Goal: Task Accomplishment & Management: Manage account settings

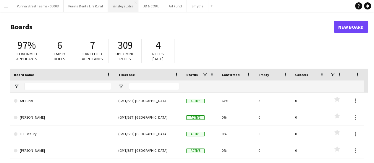
click at [122, 6] on button "Wrigleys Extra Close" at bounding box center [123, 6] width 30 height 12
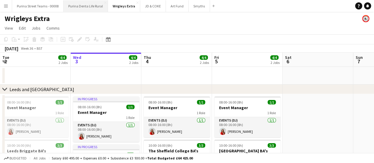
click at [88, 10] on button "Purina Denta Life Rural Close" at bounding box center [86, 6] width 44 height 12
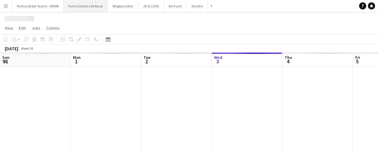
scroll to position [0, 141]
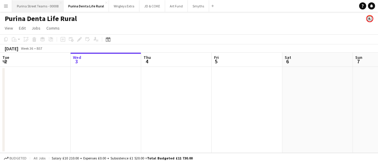
click at [34, 6] on button "Purina Street Teams - 00008 Close" at bounding box center [37, 6] width 51 height 12
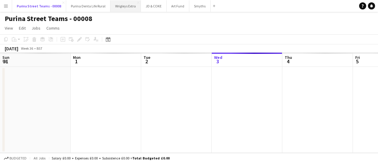
scroll to position [0, 141]
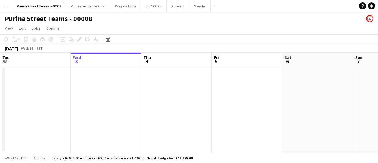
click at [9, 6] on button "Menu" at bounding box center [6, 6] width 12 height 12
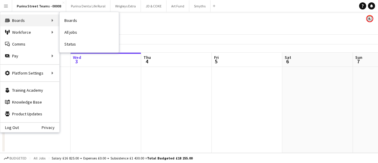
click at [20, 23] on div "Boards Boards" at bounding box center [29, 20] width 59 height 12
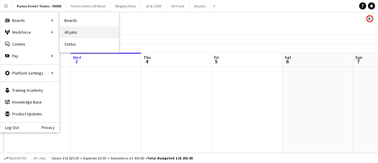
click at [73, 30] on link "All jobs" at bounding box center [89, 32] width 59 height 12
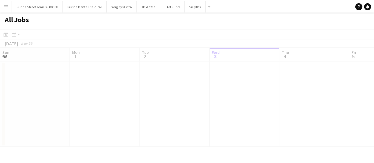
scroll to position [0, 141]
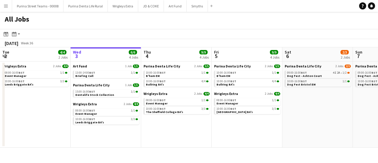
click at [8, 8] on app-icon "Menu" at bounding box center [6, 6] width 5 height 5
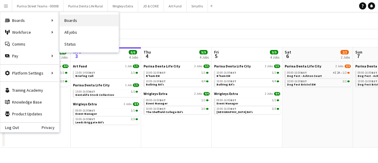
click at [75, 20] on link "Boards" at bounding box center [89, 20] width 59 height 12
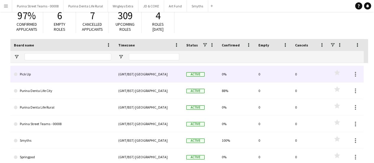
scroll to position [89, 0]
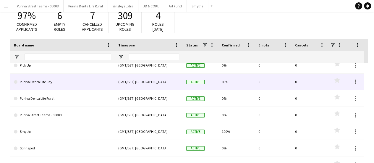
click at [44, 84] on link "Purina Denta Life City" at bounding box center [62, 82] width 97 height 17
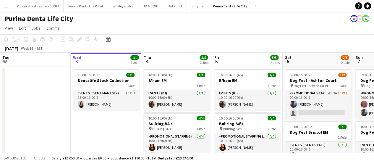
scroll to position [30, 0]
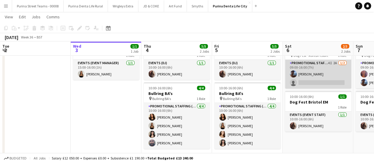
click at [295, 74] on app-user-avatar at bounding box center [293, 73] width 7 height 7
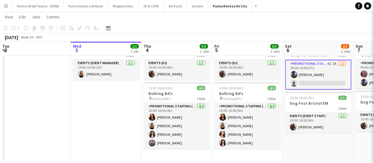
scroll to position [0, 142]
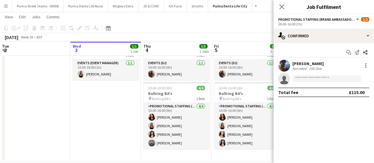
click at [287, 62] on app-user-avatar at bounding box center [284, 66] width 12 height 12
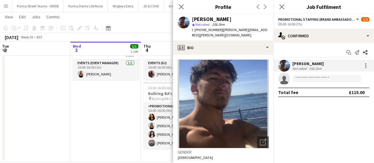
click at [116, 116] on app-date-cell "15:00-16:00 (1h) 1/1 Dentalife Stock Collection 1 Role Events (Event Manager) […" at bounding box center [105, 99] width 71 height 125
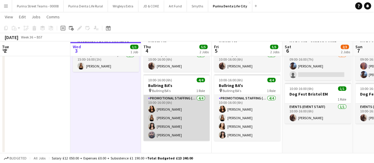
scroll to position [38, 0]
click at [166, 126] on app-card-role "Promotional Staffing (Brand Ambassadors) [DATE] 10:00-16:00 (6h) [PERSON_NAME] …" at bounding box center [176, 118] width 66 height 46
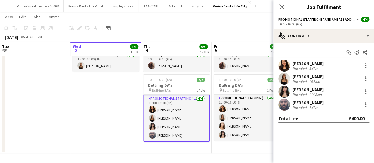
click at [297, 90] on div "[PERSON_NAME]" at bounding box center [307, 89] width 31 height 5
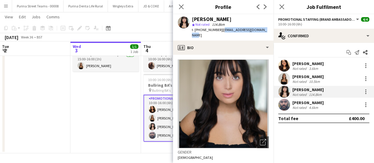
drag, startPoint x: 220, startPoint y: 30, endPoint x: 266, endPoint y: 33, distance: 46.2
click at [266, 33] on div "[PERSON_NAME] star Not rated 114.8km t. [PHONE_NUMBER] | [EMAIL_ADDRESS][DOMAIN…" at bounding box center [223, 27] width 101 height 26
copy span "[EMAIL_ADDRESS][DOMAIN_NAME]"
click at [150, 132] on app-user-avatar at bounding box center [152, 135] width 7 height 7
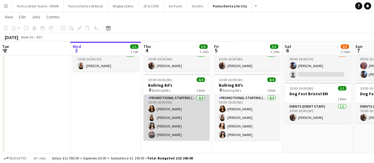
click at [172, 135] on app-card-role "Promotional Staffing (Brand Ambassadors) [DATE] 10:00-16:00 (6h) [PERSON_NAME] …" at bounding box center [176, 118] width 66 height 46
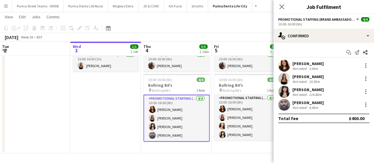
click at [300, 99] on div "[PERSON_NAME] Not rated 4.6km" at bounding box center [324, 105] width 101 height 12
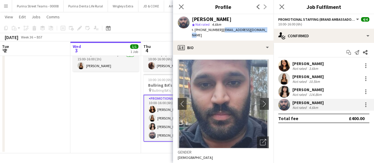
drag, startPoint x: 222, startPoint y: 31, endPoint x: 269, endPoint y: 32, distance: 47.3
click at [269, 32] on app-profile-header "[PERSON_NAME] star Not rated 4.6km t. [PHONE_NUMBER] | [EMAIL_ADDRESS][DOMAIN_N…" at bounding box center [223, 27] width 101 height 26
copy span "[EMAIL_ADDRESS][DOMAIN_NAME]"
click at [179, 6] on icon "Close pop-in" at bounding box center [181, 7] width 6 height 6
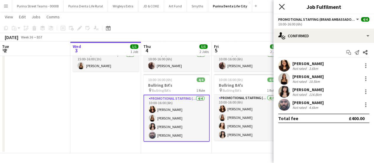
click at [283, 8] on icon at bounding box center [282, 7] width 6 height 6
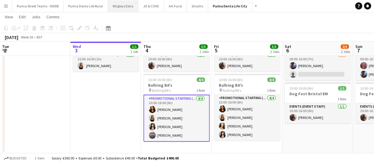
click at [117, 8] on button "Wrigleys Extra Close" at bounding box center [123, 6] width 30 height 12
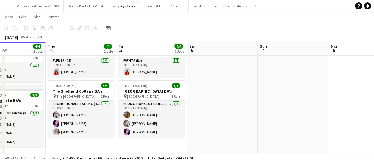
scroll to position [0, 240]
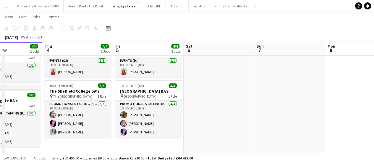
drag, startPoint x: 165, startPoint y: 115, endPoint x: 66, endPoint y: 119, distance: 99.1
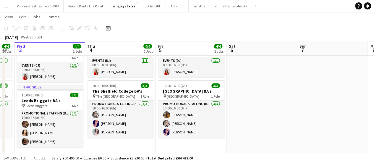
scroll to position [0, 167]
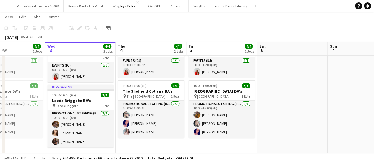
drag, startPoint x: 77, startPoint y: 119, endPoint x: 151, endPoint y: 122, distance: 73.4
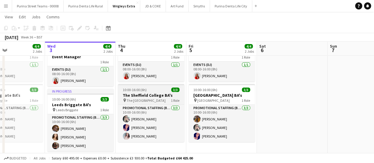
scroll to position [59, 0]
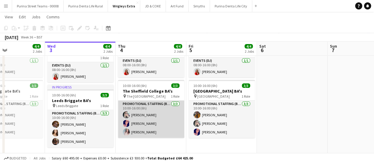
click at [141, 116] on app-card-role "Promotional Staffing (Brand Ambassadors) [DATE] 10:00-16:00 (6h) [PERSON_NAME] …" at bounding box center [151, 119] width 66 height 37
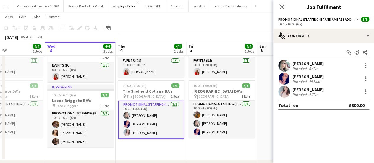
click at [315, 64] on div "[PERSON_NAME]" at bounding box center [307, 63] width 31 height 5
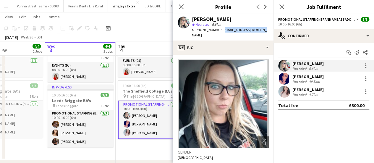
drag, startPoint x: 220, startPoint y: 30, endPoint x: 257, endPoint y: 30, distance: 37.3
click at [257, 30] on div "[PERSON_NAME] star Not rated 6.8km t. [PHONE_NUMBER] | [EMAIL_ADDRESS][DOMAIN_N…" at bounding box center [223, 27] width 101 height 26
copy span "[EMAIL_ADDRESS][DOMAIN_NAME]"
click at [309, 79] on div "49.5km" at bounding box center [314, 81] width 13 height 4
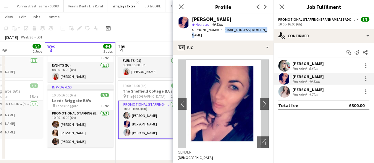
drag, startPoint x: 221, startPoint y: 29, endPoint x: 263, endPoint y: 31, distance: 42.6
click at [263, 31] on div "[PERSON_NAME] star Not rated 49.5km t. [PHONE_NUMBER] | [EMAIL_ADDRESS][DOMAIN_…" at bounding box center [223, 27] width 101 height 26
copy span "[EMAIL_ADDRESS][DOMAIN_NAME]"
click at [298, 88] on div "[PERSON_NAME]" at bounding box center [307, 89] width 31 height 5
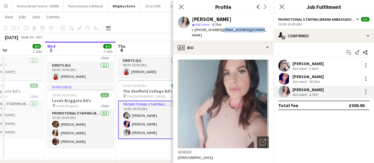
drag, startPoint x: 221, startPoint y: 29, endPoint x: 270, endPoint y: 30, distance: 48.5
click at [270, 30] on app-profile-header "[PERSON_NAME] star Not rated 4.7km t. [PHONE_NUMBER] | [EMAIL_ADDRESS][DOMAIN_N…" at bounding box center [223, 27] width 101 height 26
copy span "[EMAIL_ADDRESS][DOMAIN_NAME]"
click at [185, 6] on div "Close pop-in" at bounding box center [181, 7] width 17 height 14
click at [182, 6] on icon at bounding box center [181, 7] width 6 height 6
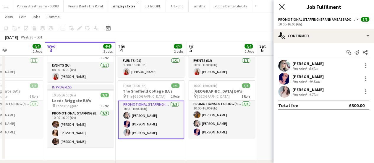
click at [282, 6] on icon at bounding box center [282, 7] width 6 height 6
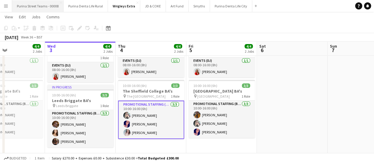
drag, startPoint x: 26, startPoint y: 6, endPoint x: 44, endPoint y: 0, distance: 19.6
click at [26, 6] on button "Purina Street Teams - 00008 Close" at bounding box center [37, 6] width 51 height 12
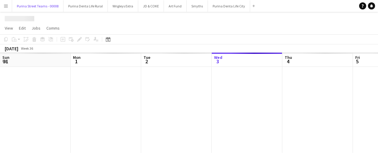
scroll to position [0, 141]
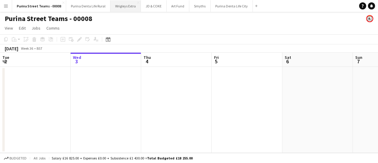
click at [121, 4] on button "Wrigleys Extra Close" at bounding box center [126, 6] width 30 height 12
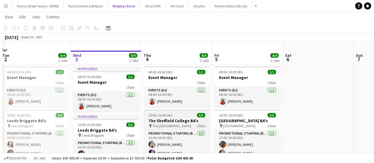
scroll to position [59, 0]
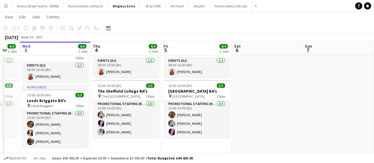
drag, startPoint x: 298, startPoint y: 93, endPoint x: 161, endPoint y: 96, distance: 136.6
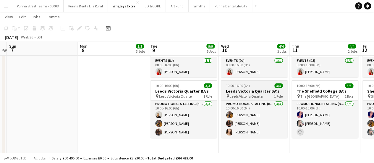
drag, startPoint x: 208, startPoint y: 90, endPoint x: 257, endPoint y: 99, distance: 49.9
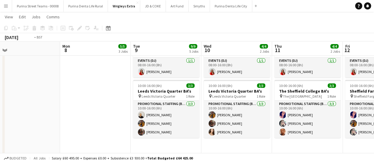
drag, startPoint x: 123, startPoint y: 93, endPoint x: 90, endPoint y: 95, distance: 32.9
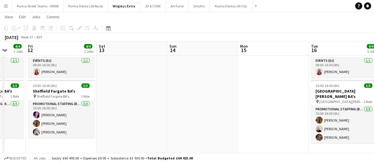
drag, startPoint x: 85, startPoint y: 92, endPoint x: 205, endPoint y: 97, distance: 119.3
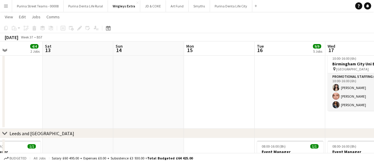
drag, startPoint x: 166, startPoint y: 97, endPoint x: 236, endPoint y: 91, distance: 70.4
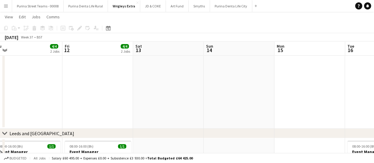
drag, startPoint x: 283, startPoint y: 91, endPoint x: 291, endPoint y: 89, distance: 7.9
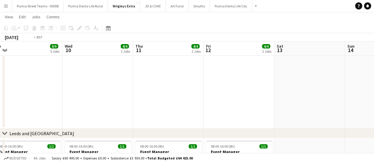
drag, startPoint x: 294, startPoint y: 92, endPoint x: 302, endPoint y: 91, distance: 8.4
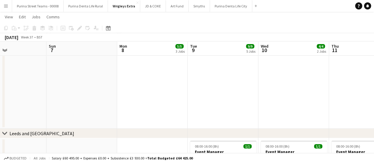
drag, startPoint x: 99, startPoint y: 85, endPoint x: 291, endPoint y: 92, distance: 192.0
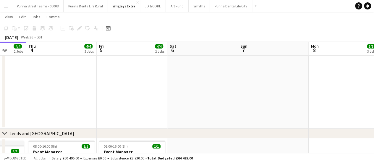
drag, startPoint x: 122, startPoint y: 90, endPoint x: 272, endPoint y: 96, distance: 149.4
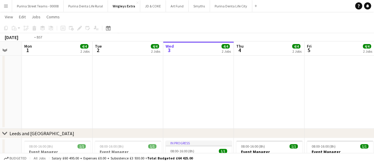
drag, startPoint x: 111, startPoint y: 80, endPoint x: 261, endPoint y: 83, distance: 150.8
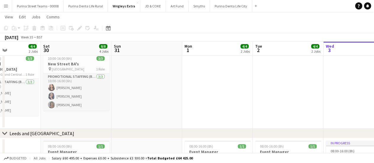
drag, startPoint x: 109, startPoint y: 84, endPoint x: 127, endPoint y: 75, distance: 20.1
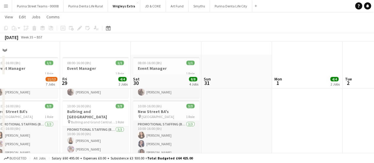
scroll to position [0, 0]
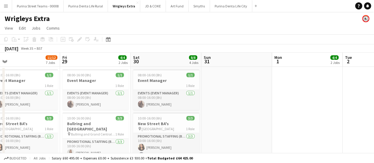
drag, startPoint x: 219, startPoint y: 108, endPoint x: 354, endPoint y: 105, distance: 134.9
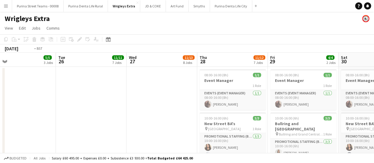
scroll to position [0, 124]
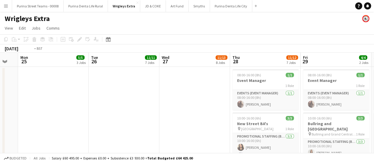
drag, startPoint x: 127, startPoint y: 98, endPoint x: 228, endPoint y: 98, distance: 101.7
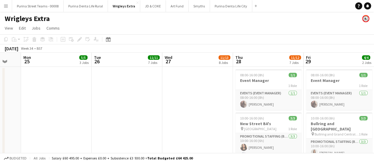
drag, startPoint x: 212, startPoint y: 120, endPoint x: 216, endPoint y: 87, distance: 32.8
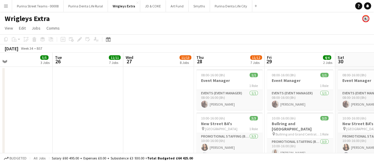
drag, startPoint x: 188, startPoint y: 102, endPoint x: 219, endPoint y: 98, distance: 31.5
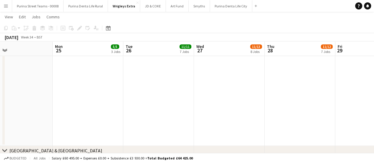
scroll to position [177, 0]
drag, startPoint x: 244, startPoint y: 97, endPoint x: 89, endPoint y: 91, distance: 155.6
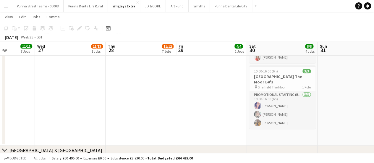
drag, startPoint x: 216, startPoint y: 95, endPoint x: 137, endPoint y: 95, distance: 79.2
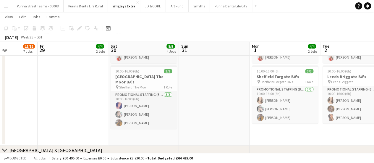
scroll to position [0, 218]
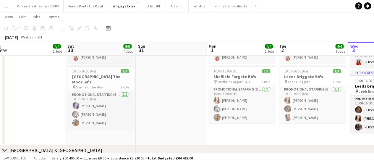
drag, startPoint x: 160, startPoint y: 97, endPoint x: 93, endPoint y: 95, distance: 66.8
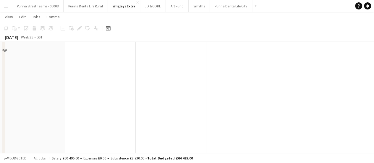
scroll to position [325, 0]
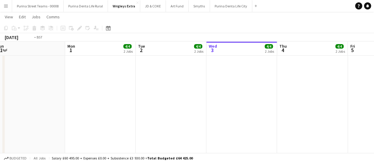
drag, startPoint x: 211, startPoint y: 101, endPoint x: 137, endPoint y: 101, distance: 74.8
click at [130, 101] on app-calendar-viewport "Thu 28 11/12 7 Jobs Fri 29 4/4 2 Jobs Sat 30 8/8 4 Jobs Sun 31 Mon 1 4/4 2 Jobs…" at bounding box center [187, 83] width 374 height 771
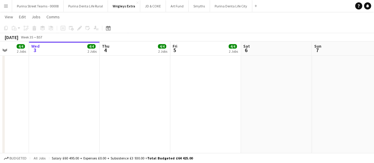
drag, startPoint x: 181, startPoint y: 101, endPoint x: 233, endPoint y: 106, distance: 52.3
click at [70, 98] on app-calendar-viewport "Sat 30 8/8 4 Jobs Sun 31 Mon 1 4/4 2 Jobs Tue 2 4/4 2 Jobs Wed 3 4/4 2 Jobs Thu…" at bounding box center [187, 83] width 374 height 771
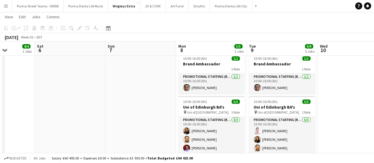
scroll to position [0, 259]
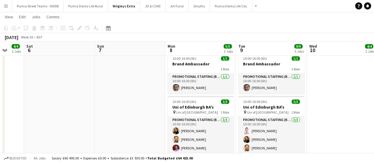
drag, startPoint x: 235, startPoint y: 103, endPoint x: 193, endPoint y: 103, distance: 41.4
click at [193, 103] on app-calendar-viewport "Tue 2 4/4 2 Jobs Wed 3 4/4 2 Jobs Thu 4 4/4 2 Jobs Fri 5 4/4 2 Jobs Sat 6 Sun 7…" at bounding box center [187, 83] width 374 height 771
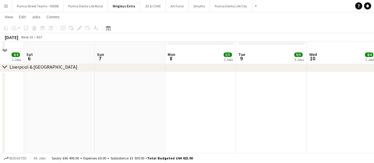
scroll to position [444, 0]
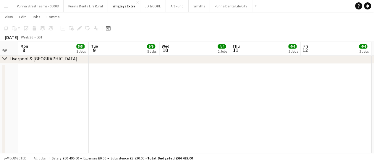
drag, startPoint x: 84, startPoint y: 93, endPoint x: 219, endPoint y: 101, distance: 135.4
drag, startPoint x: 47, startPoint y: 96, endPoint x: 261, endPoint y: 109, distance: 214.5
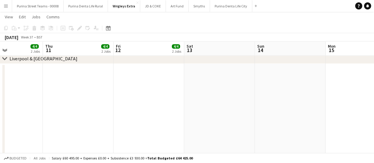
drag, startPoint x: 262, startPoint y: 109, endPoint x: 218, endPoint y: 105, distance: 44.5
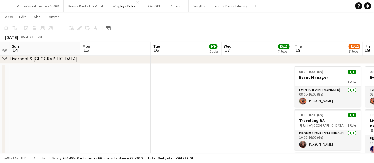
drag, startPoint x: 260, startPoint y: 105, endPoint x: 188, endPoint y: 107, distance: 72.2
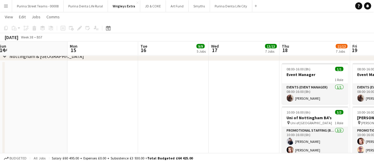
scroll to position [0, 263]
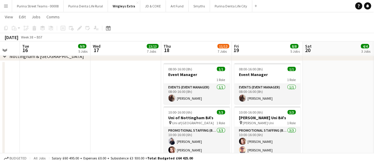
drag, startPoint x: 224, startPoint y: 107, endPoint x: 106, endPoint y: 100, distance: 118.5
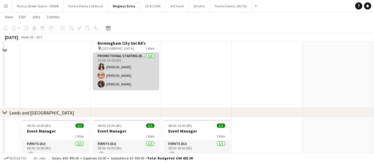
scroll to position [0, 0]
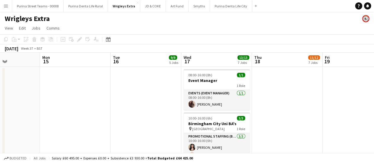
drag, startPoint x: 77, startPoint y: 96, endPoint x: 177, endPoint y: 95, distance: 100.2
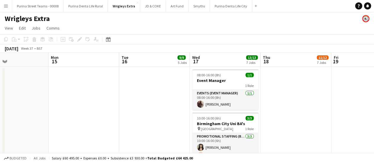
drag, startPoint x: 169, startPoint y: 94, endPoint x: 88, endPoint y: 88, distance: 81.2
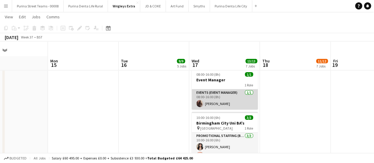
scroll to position [30, 0]
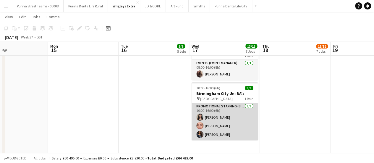
click at [218, 115] on app-card-role "Promotional Staffing (Brand Ambassadors) [DATE] 10:00-16:00 (6h) [PERSON_NAME] …" at bounding box center [225, 121] width 66 height 37
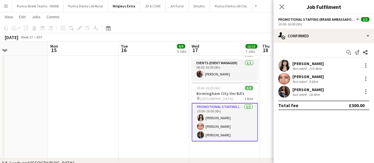
click at [302, 63] on div "[PERSON_NAME]" at bounding box center [307, 63] width 31 height 5
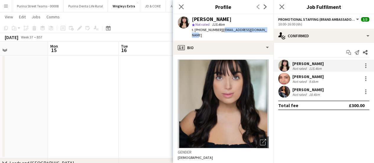
drag, startPoint x: 267, startPoint y: 29, endPoint x: 220, endPoint y: 30, distance: 47.3
click at [220, 30] on div "[PERSON_NAME] star Not rated 115.4km t. [PHONE_NUMBER] | [EMAIL_ADDRESS][DOMAIN…" at bounding box center [223, 27] width 101 height 26
drag, startPoint x: 217, startPoint y: 29, endPoint x: 195, endPoint y: 29, distance: 22.8
click at [195, 29] on span "t. [PHONE_NUMBER]" at bounding box center [207, 29] width 31 height 4
click at [296, 75] on div "[PERSON_NAME]" at bounding box center [307, 76] width 31 height 5
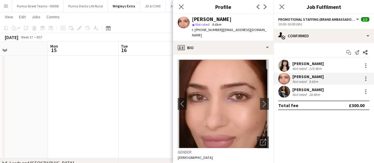
click at [300, 90] on div "[PERSON_NAME]" at bounding box center [307, 89] width 31 height 5
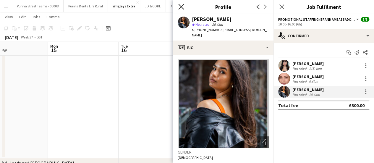
click at [180, 5] on icon "Close pop-in" at bounding box center [181, 7] width 6 height 6
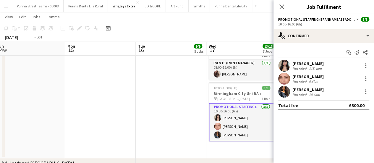
drag, startPoint x: 238, startPoint y: 81, endPoint x: 187, endPoint y: 80, distance: 50.3
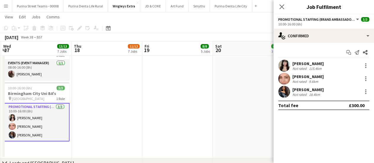
drag, startPoint x: 219, startPoint y: 78, endPoint x: 165, endPoint y: 80, distance: 54.4
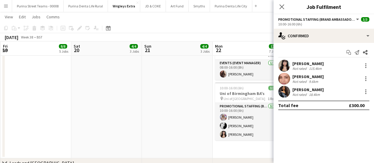
drag, startPoint x: 169, startPoint y: 79, endPoint x: 131, endPoint y: 85, distance: 38.6
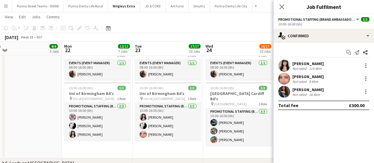
drag, startPoint x: 146, startPoint y: 90, endPoint x: 110, endPoint y: 93, distance: 36.0
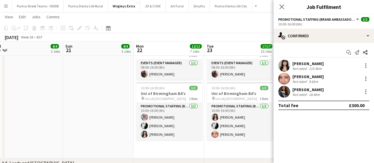
scroll to position [0, 221]
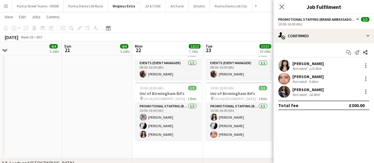
drag, startPoint x: 178, startPoint y: 88, endPoint x: 146, endPoint y: 85, distance: 31.8
click at [280, 4] on app-icon "Close pop-in" at bounding box center [282, 7] width 9 height 9
